Goal: Transaction & Acquisition: Purchase product/service

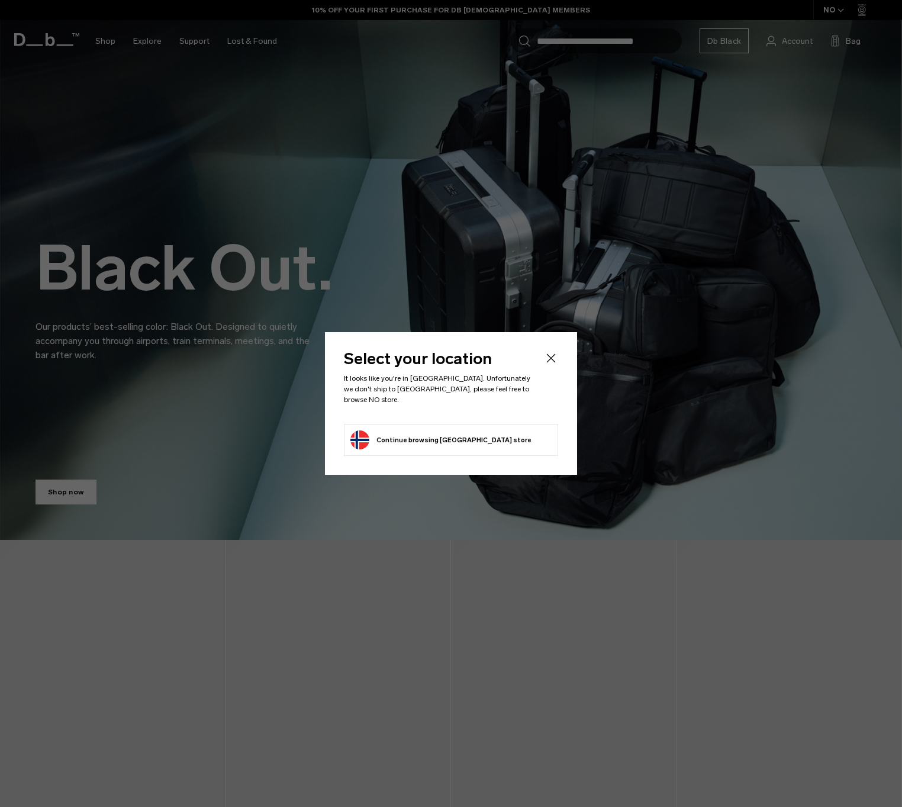
click at [559, 362] on body "Skip to content BUY NOW, PAY LATER WITH KLARNA 10% OFF YOUR FIRST PURCHASE FOR …" at bounding box center [451, 403] width 902 height 807
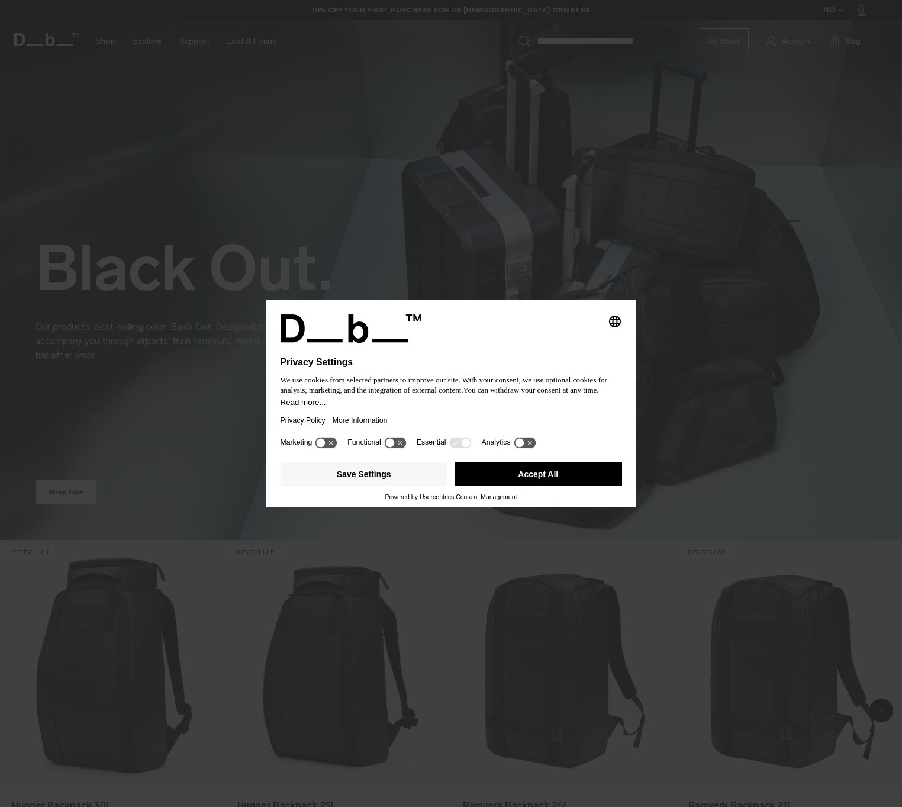
click at [551, 478] on button "Accept All" at bounding box center [537, 474] width 167 height 24
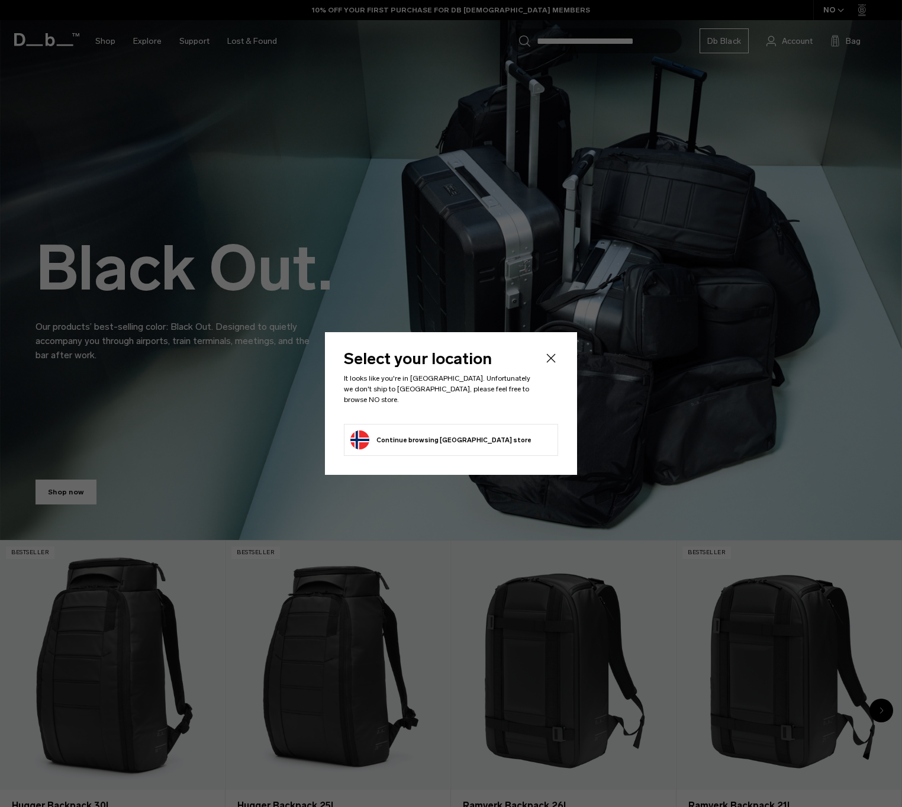
click at [498, 441] on li "Continue browsing Norway store Continue shopping in Norway" at bounding box center [451, 440] width 214 height 32
click at [551, 361] on icon "Close" at bounding box center [551, 358] width 14 height 14
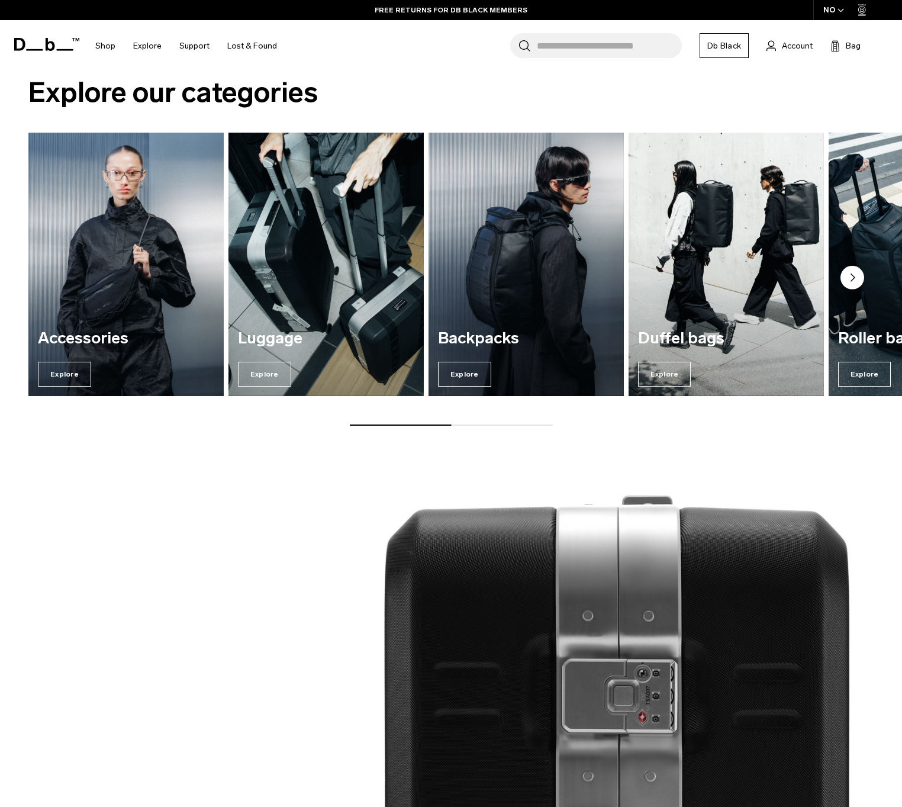
scroll to position [1349, 0]
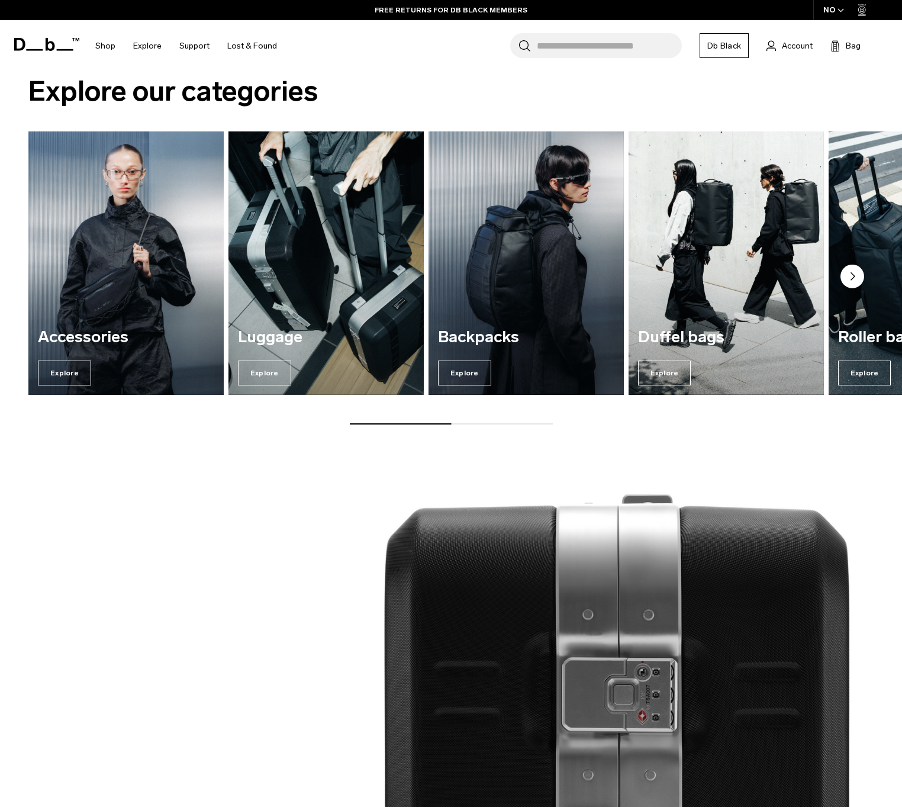
click at [164, 347] on div "Accessories Explore" at bounding box center [125, 357] width 195 height 76
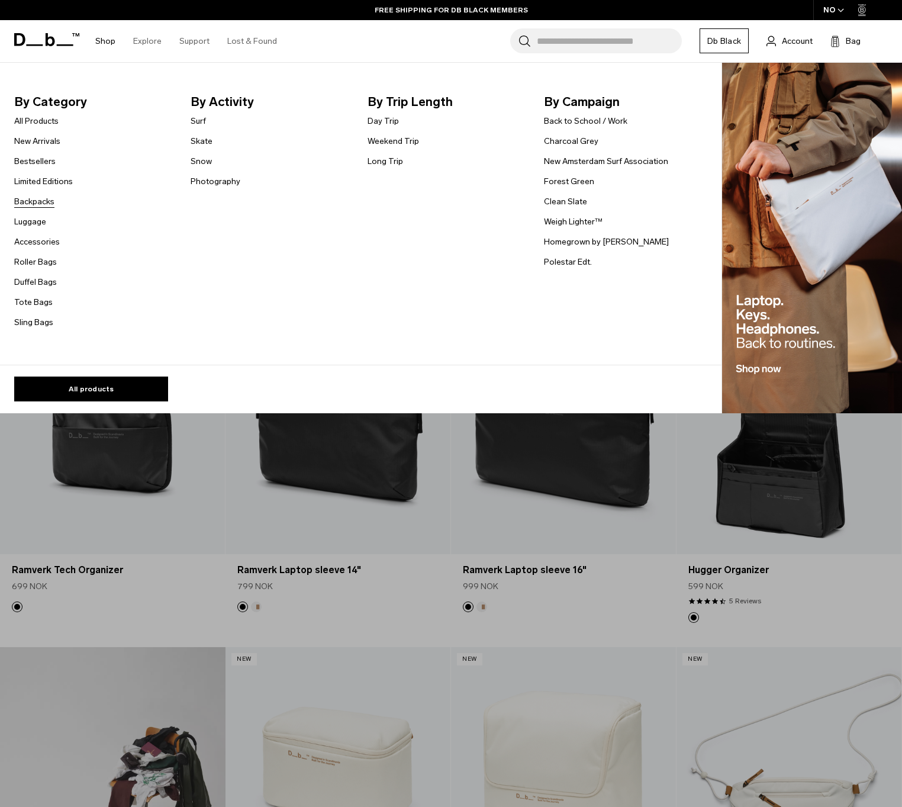
click at [40, 205] on link "Backpacks" at bounding box center [34, 201] width 40 height 12
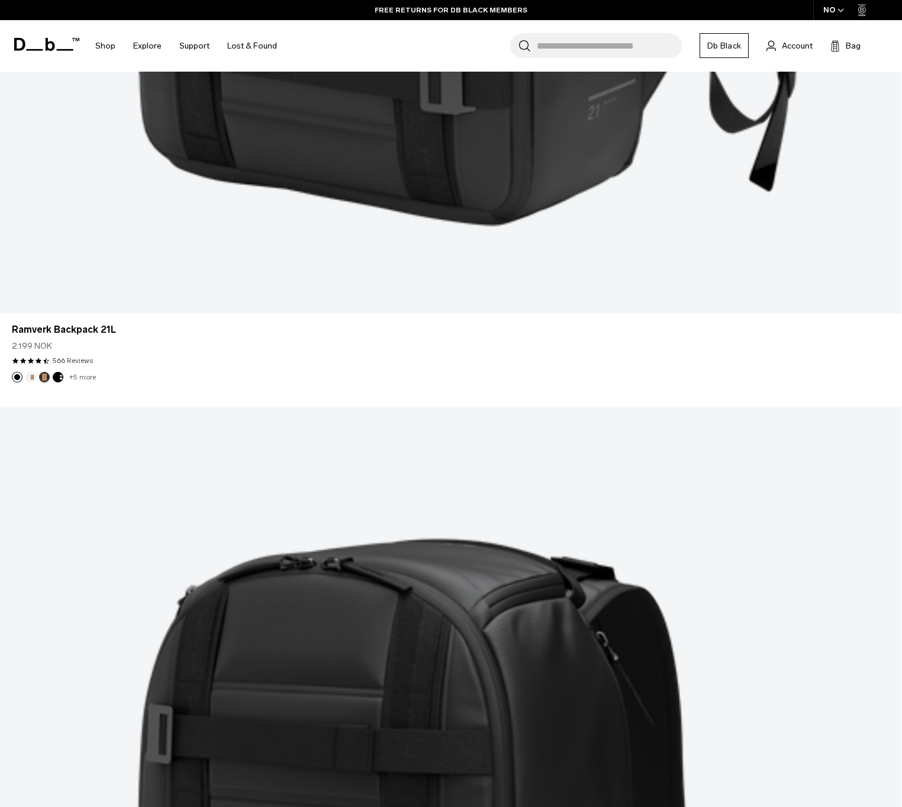
scroll to position [3363, 0]
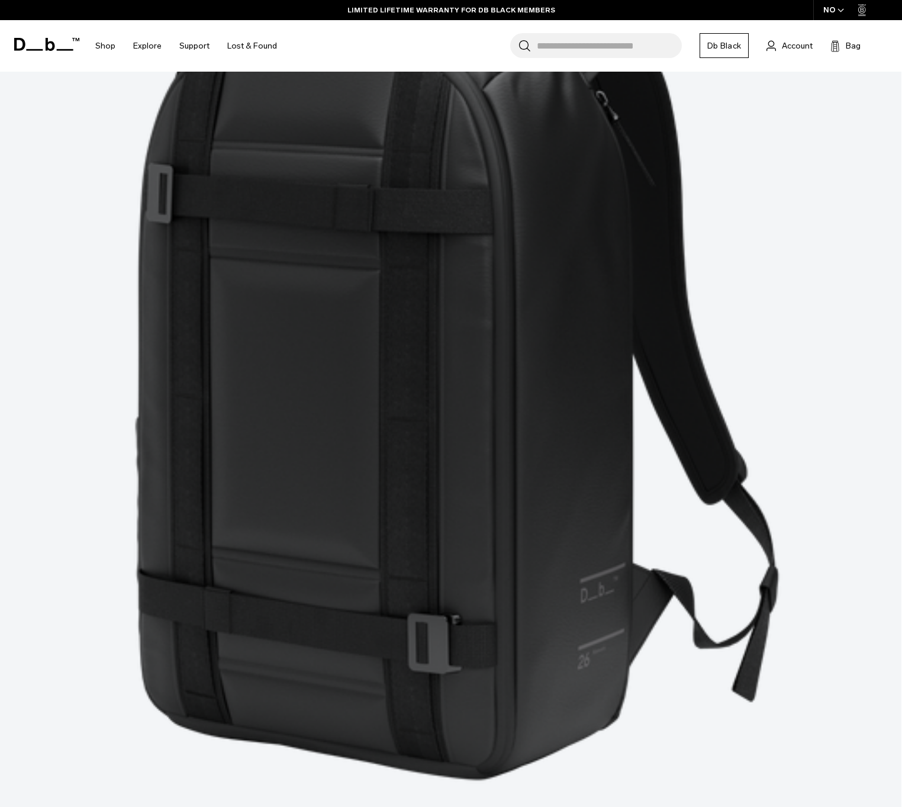
scroll to position [3748, 0]
